Goal: Navigation & Orientation: Find specific page/section

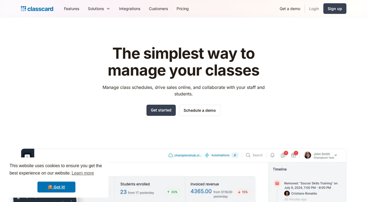
click at [313, 6] on link "Login" at bounding box center [314, 8] width 18 height 12
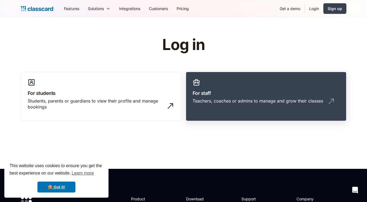
click at [268, 108] on link "For staff Teachers, coaches or admins to manage and grow their classes" at bounding box center [266, 96] width 161 height 49
